Goal: Task Accomplishment & Management: Use online tool/utility

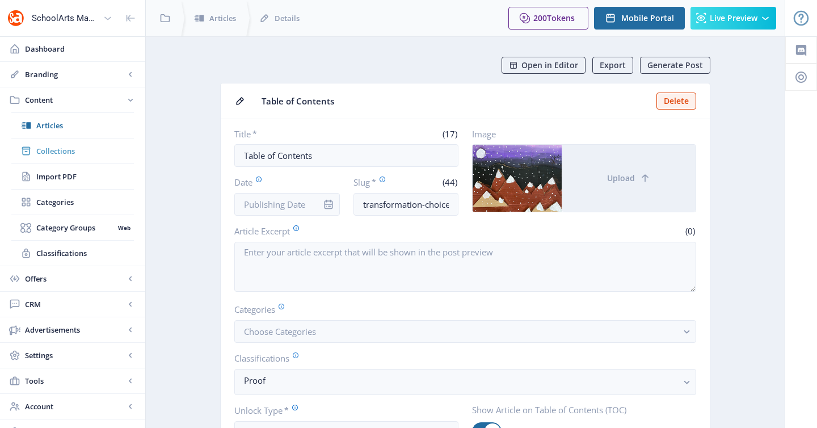
click at [92, 151] on span "Collections" at bounding box center [85, 150] width 98 height 11
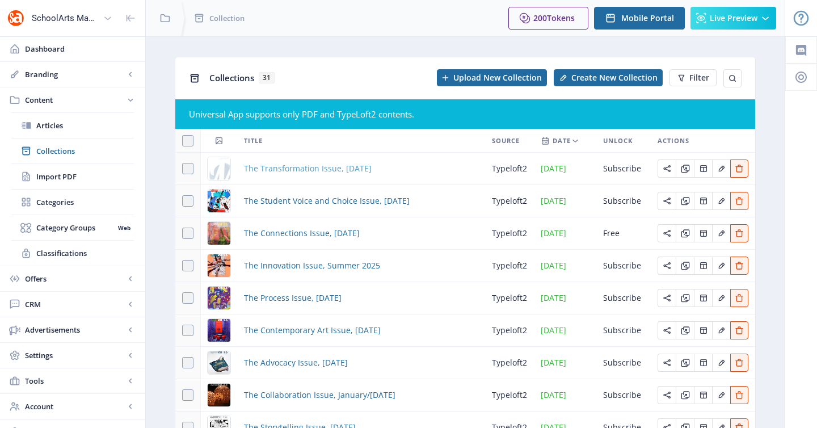
click at [307, 170] on span "The Transformation Issue, [DATE]" at bounding box center [308, 169] width 128 height 14
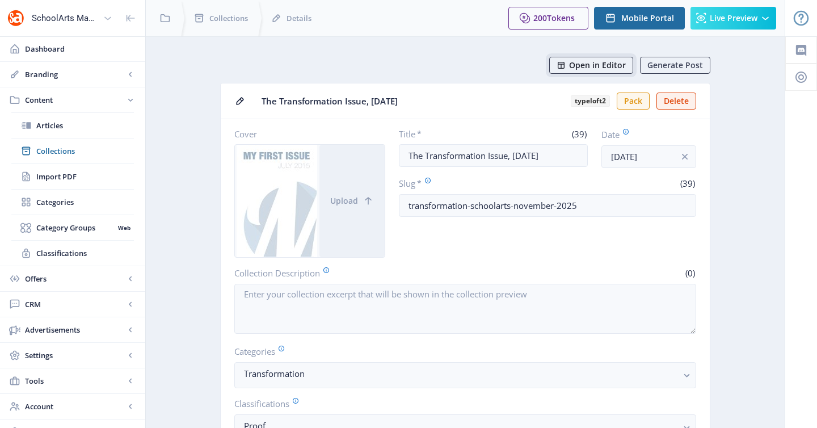
click at [619, 63] on span "Open in Editor" at bounding box center [597, 65] width 57 height 9
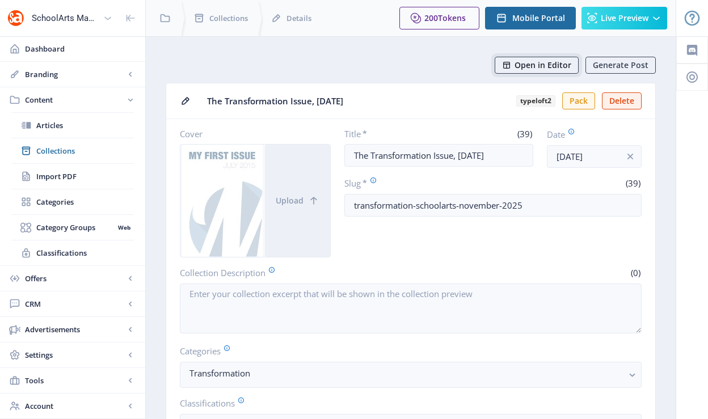
click at [564, 69] on span "Open in Editor" at bounding box center [542, 65] width 57 height 9
click at [526, 66] on span "Open in Editor" at bounding box center [542, 65] width 57 height 9
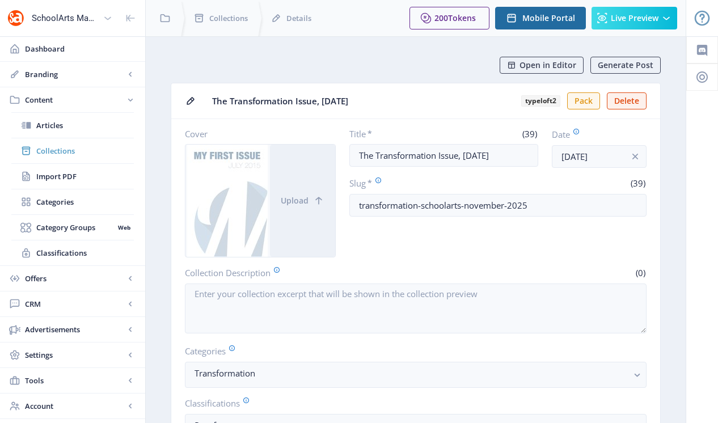
click at [67, 151] on span "Collections" at bounding box center [85, 150] width 98 height 11
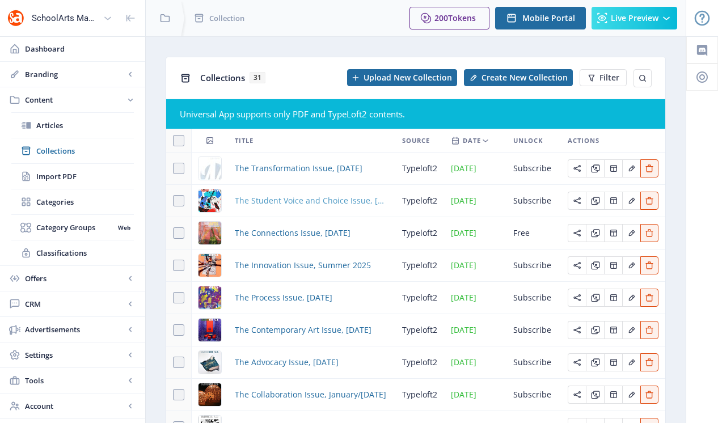
click at [278, 202] on span "The Student Voice and Choice Issue, [DATE]" at bounding box center [312, 201] width 154 height 14
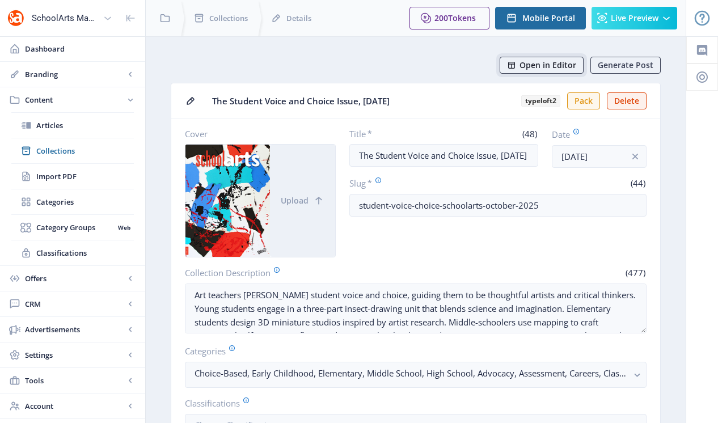
click at [534, 65] on span "Open in Editor" at bounding box center [547, 65] width 57 height 9
click at [517, 71] on button "Open in Editor" at bounding box center [542, 65] width 84 height 17
click at [60, 154] on span "Collections" at bounding box center [85, 150] width 98 height 11
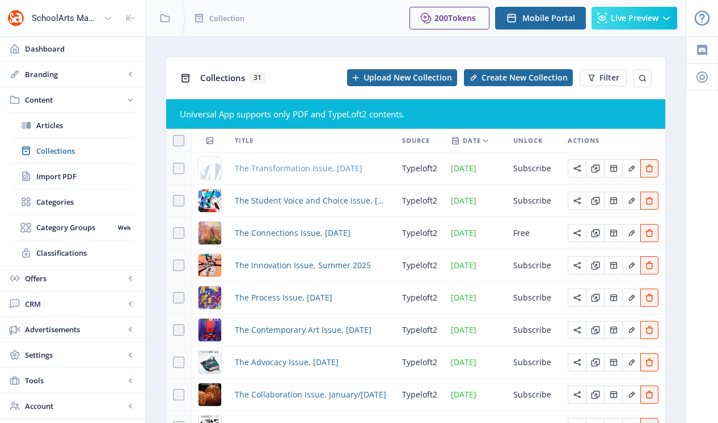
click at [271, 170] on span "The Transformation Issue, [DATE]" at bounding box center [299, 169] width 128 height 14
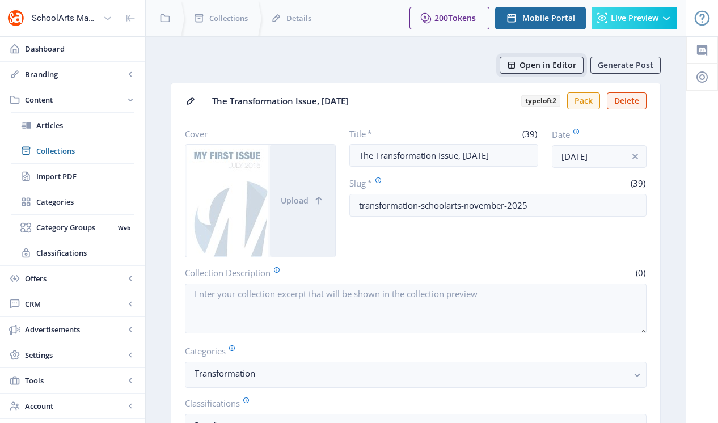
click at [529, 65] on span "Open in Editor" at bounding box center [547, 65] width 57 height 9
